Goal: Task Accomplishment & Management: Use online tool/utility

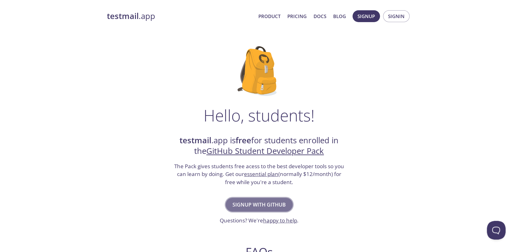
click at [278, 202] on span "Signup with GitHub" at bounding box center [259, 205] width 53 height 9
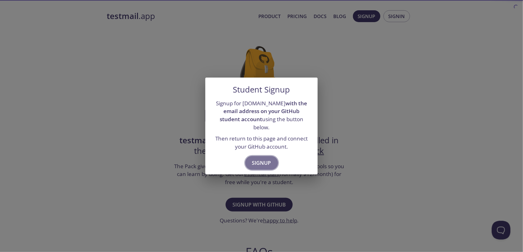
click at [265, 159] on span "Signup" at bounding box center [261, 163] width 19 height 9
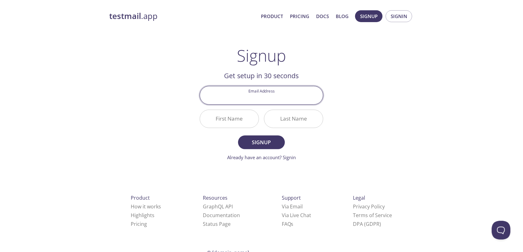
click at [287, 97] on input "Email Address" at bounding box center [261, 95] width 123 height 18
click at [406, 17] on span "Signin" at bounding box center [398, 16] width 17 height 8
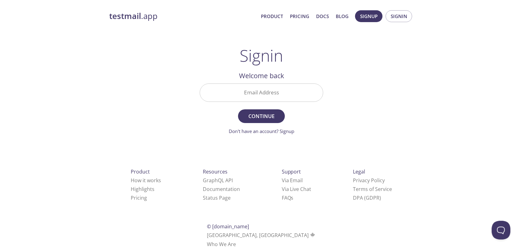
click at [264, 90] on input "Email Address" at bounding box center [261, 93] width 123 height 18
type input "[EMAIL_ADDRESS][DOMAIN_NAME]"
click at [265, 111] on button "Continue" at bounding box center [261, 116] width 47 height 14
click at [293, 92] on input "Signin Security Code" at bounding box center [261, 93] width 123 height 18
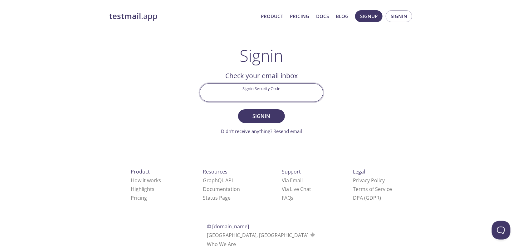
paste input "Q42F1X2"
type input "Q42F1X2"
click at [266, 120] on span "Signin" at bounding box center [261, 116] width 33 height 9
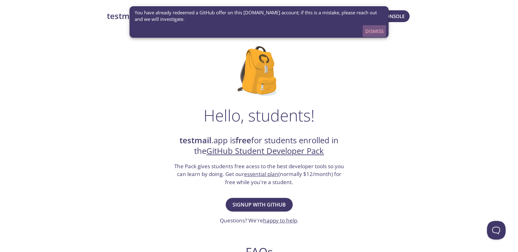
click at [376, 31] on span "Dismiss" at bounding box center [374, 31] width 18 height 8
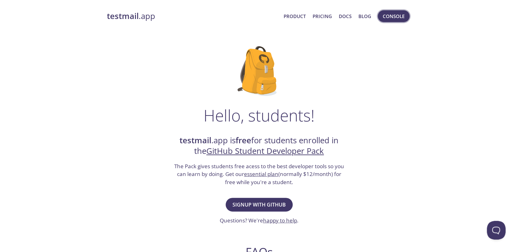
click at [389, 20] on button "Console" at bounding box center [394, 16] width 32 height 12
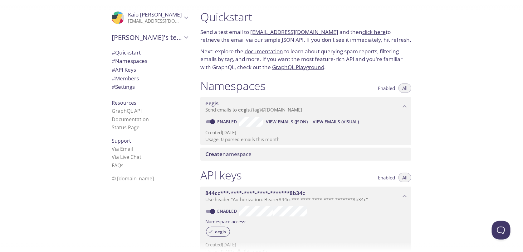
click at [355, 66] on p "Next: explore the documentation to learn about querying spam reports, filtering…" at bounding box center [305, 59] width 211 height 24
click at [331, 126] on button "View Emails (Visual)" at bounding box center [335, 122] width 51 height 10
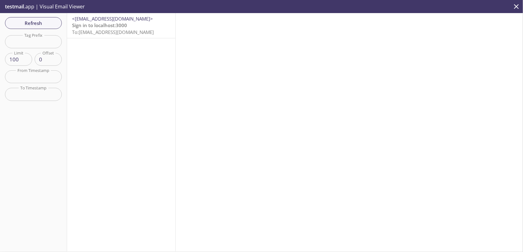
click at [112, 26] on span "Sign in to localhost:3000" at bounding box center [99, 25] width 55 height 6
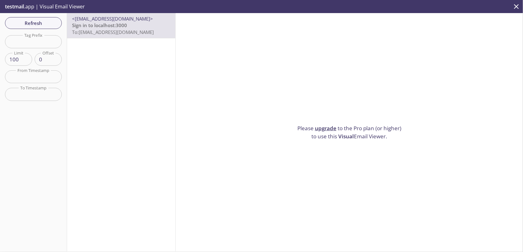
click at [327, 125] on link "upgrade" at bounding box center [326, 128] width 22 height 7
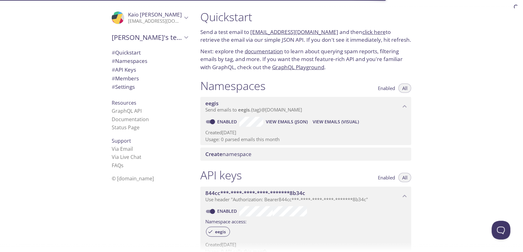
click at [278, 119] on span "View Emails (JSON)" at bounding box center [287, 121] width 42 height 7
